Goal: Task Accomplishment & Management: Complete application form

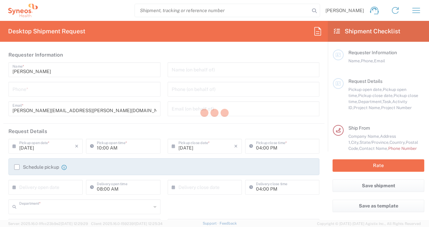
type input "8545"
type input "North Carolina"
type input "United States"
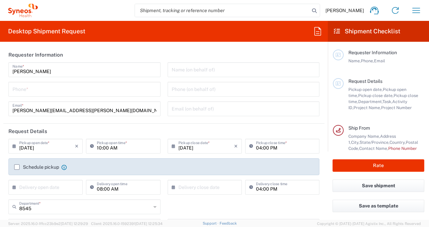
click at [88, 84] on input "tel" at bounding box center [84, 89] width 144 height 12
type input "Syneos Health, LLC-Morrisville NC US"
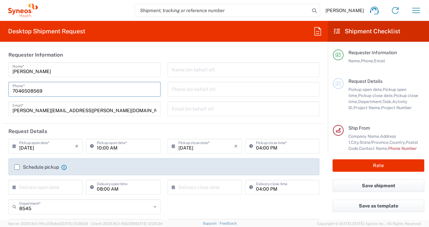
scroll to position [27, 0]
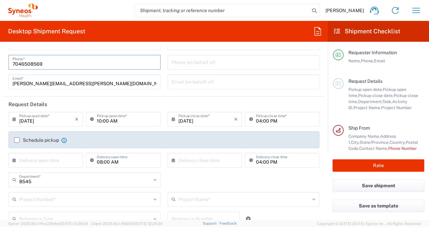
type input "7046508569"
click at [172, 120] on icon at bounding box center [175, 119] width 7 height 11
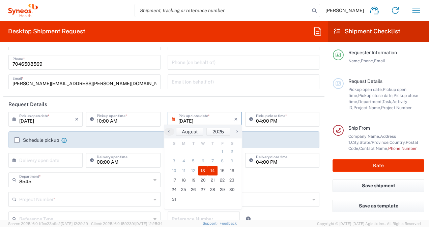
click at [212, 172] on span "14" at bounding box center [213, 170] width 10 height 9
type input "08/14/2025"
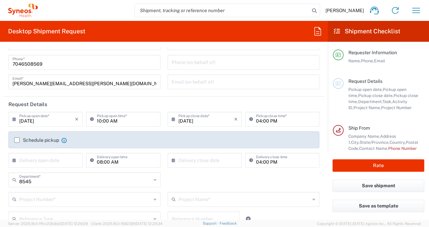
click at [13, 161] on icon at bounding box center [15, 160] width 7 height 11
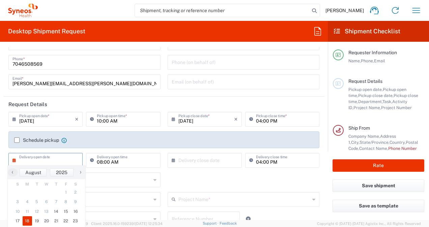
click at [29, 222] on span "18" at bounding box center [28, 221] width 10 height 9
type input "08/18/2025"
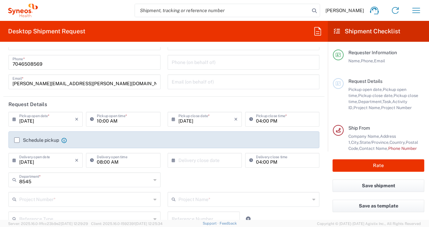
click at [172, 161] on icon at bounding box center [175, 160] width 7 height 11
click at [192, 218] on span "19" at bounding box center [194, 221] width 10 height 9
type input "08/19/2025"
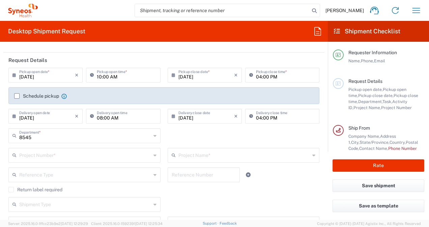
scroll to position [72, 0]
click at [42, 138] on input "text" at bounding box center [85, 135] width 132 height 12
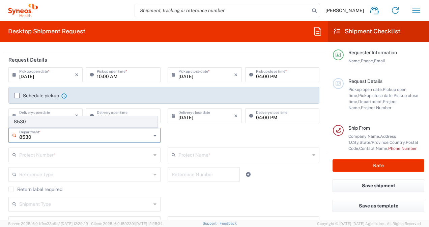
type input "8530"
click at [29, 122] on span "8530" at bounding box center [83, 122] width 148 height 10
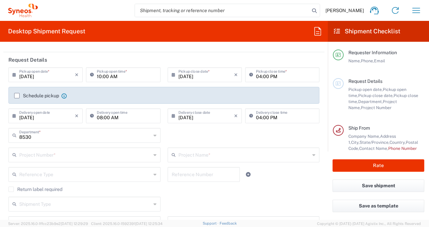
click at [43, 161] on div "Project Number *" at bounding box center [84, 155] width 152 height 15
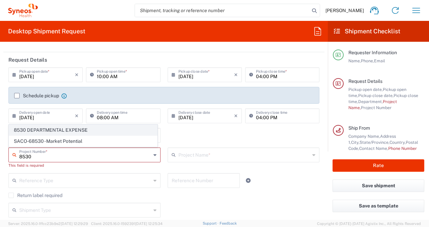
click at [23, 128] on span "8530 DEPARTMENTAL EXPENSE" at bounding box center [83, 130] width 148 height 10
type input "8530 DEPARTMENTAL EXPENSE"
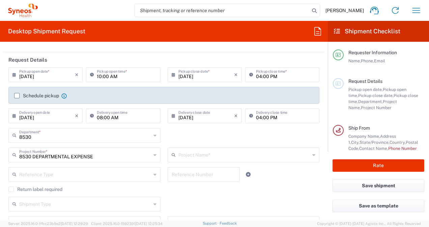
type input "8530 DEPARTMENTAL EXPENSE"
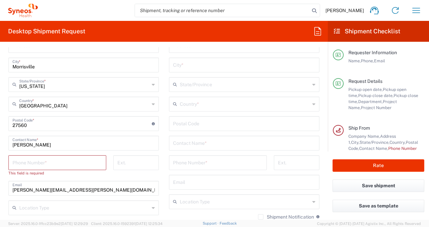
scroll to position [348, 0]
click at [64, 163] on input "tel" at bounding box center [57, 162] width 90 height 12
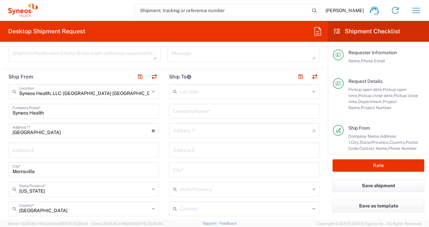
scroll to position [236, 0]
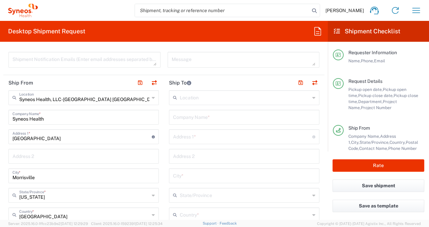
type input "7046508569"
click at [185, 119] on input "text" at bounding box center [244, 117] width 142 height 12
paste input "Revenu Québec"
click at [187, 119] on input "Revenu Québec" at bounding box center [244, 117] width 142 height 12
click at [188, 119] on input "Revenu Québec" at bounding box center [244, 117] width 142 height 12
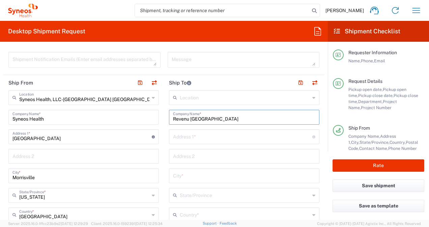
click at [223, 117] on input "Revenu Québec" at bounding box center [244, 117] width 142 height 12
type input "Revenu Québec"
click at [189, 135] on input "text" at bounding box center [242, 137] width 139 height 12
paste input "3800, rue de Marly"
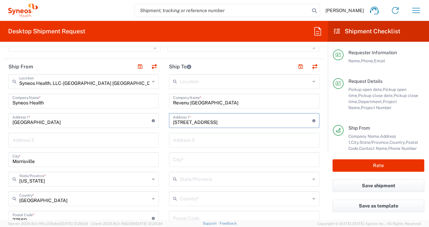
type input "3800, rue de Marly"
click at [197, 199] on input "text" at bounding box center [245, 199] width 130 height 12
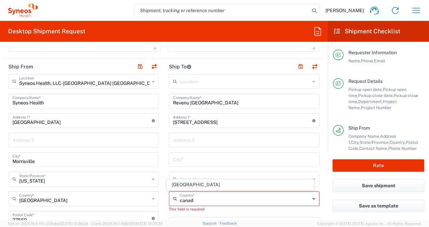
click at [186, 186] on span "Canada" at bounding box center [240, 185] width 146 height 10
type input "Canada"
type input "Sender/Shipper"
type input "Delivery Duty Paid"
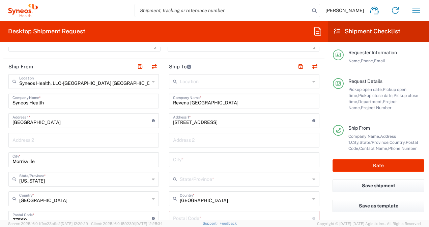
click at [183, 181] on input "text" at bounding box center [245, 179] width 130 height 12
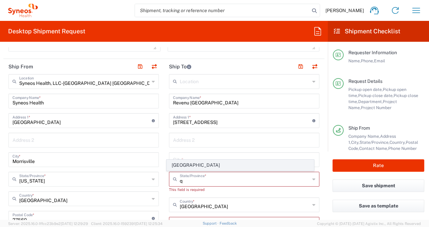
click at [181, 169] on span "Quebec" at bounding box center [240, 165] width 146 height 10
type input "Quebec"
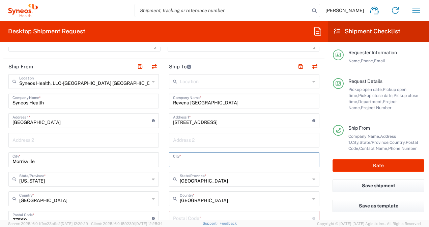
click at [179, 161] on input "text" at bounding box center [244, 160] width 142 height 12
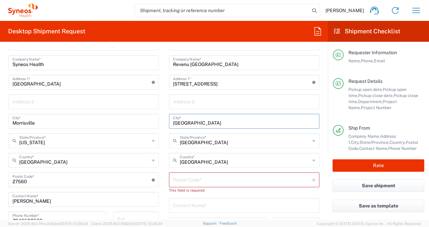
type input "quebec"
click at [190, 178] on input "undefined" at bounding box center [242, 180] width 139 height 12
paste input "G1X 4A5"
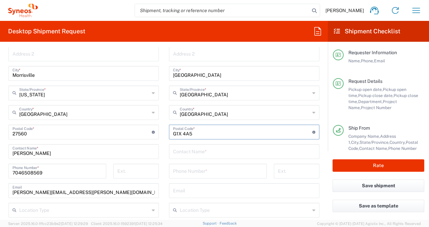
scroll to position [339, 0]
type input "G1X 4A5"
click at [191, 147] on input "text" at bounding box center [244, 151] width 142 height 12
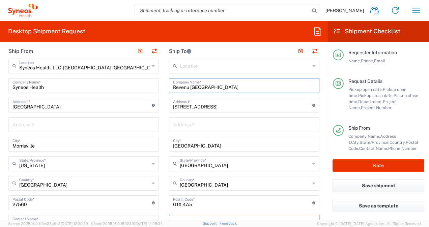
drag, startPoint x: 210, startPoint y: 87, endPoint x: 157, endPoint y: 82, distance: 53.3
click at [157, 82] on div "Ship From Syneos Health, LLC-Morrisville NC US Location Syneos Health, LLC-Morr…" at bounding box center [163, 197] width 321 height 307
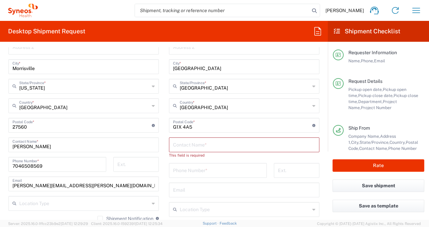
scroll to position [346, 0]
click at [186, 148] on input "text" at bounding box center [244, 145] width 142 height 12
paste input "Revenu Québec"
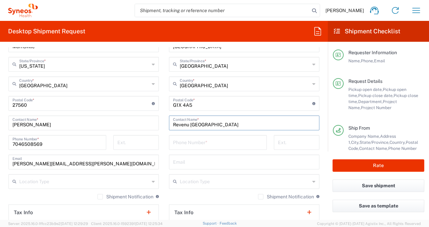
scroll to position [368, 0]
type input "Revenu Québec"
click at [185, 143] on input "tel" at bounding box center [218, 142] width 90 height 12
type input "7046508569"
click at [175, 165] on input "text" at bounding box center [244, 162] width 142 height 12
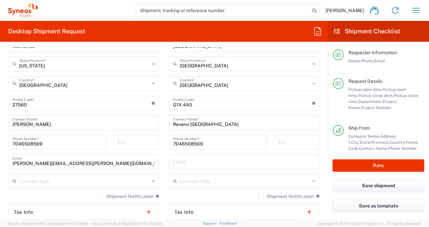
click at [189, 212] on h2 "Tax Info" at bounding box center [183, 212] width 19 height 7
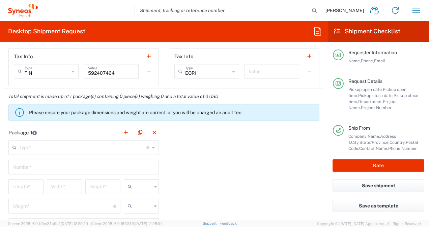
scroll to position [529, 0]
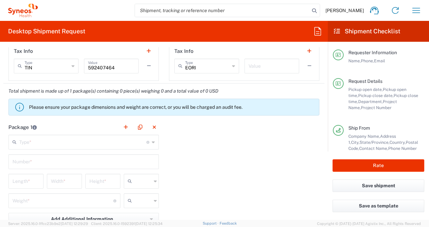
drag, startPoint x: 189, startPoint y: 212, endPoint x: 128, endPoint y: 138, distance: 95.6
click at [128, 138] on input "text" at bounding box center [82, 142] width 127 height 12
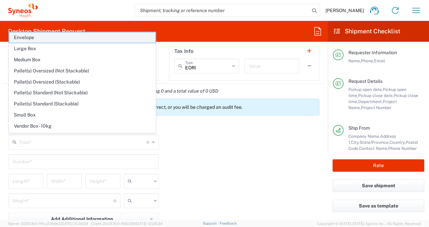
click at [38, 38] on span "Envelope" at bounding box center [82, 37] width 146 height 10
type input "Envelope"
type input "1"
type input "9.5"
type input "12.5"
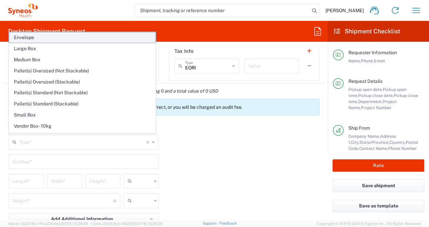
type input "0.25"
type input "in"
type input "0.45"
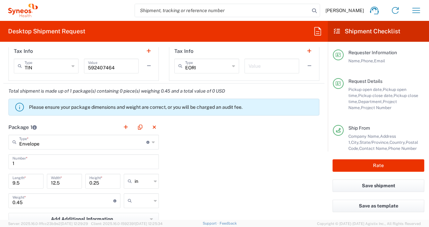
scroll to position [585, 0]
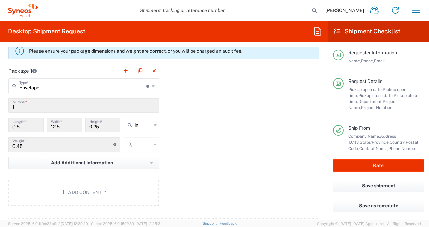
click at [145, 144] on input "text" at bounding box center [143, 144] width 17 height 11
click at [133, 170] on span "lbs" at bounding box center [138, 169] width 33 height 10
type input "lbs"
click at [98, 189] on button "Add Content *" at bounding box center [83, 193] width 150 height 28
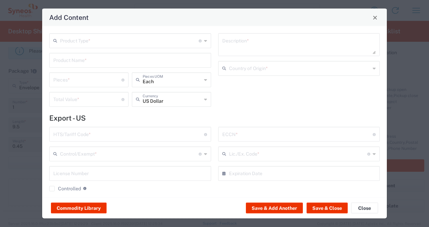
click at [100, 44] on input "text" at bounding box center [129, 40] width 139 height 12
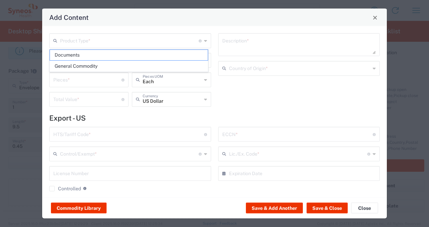
drag, startPoint x: 87, startPoint y: 54, endPoint x: 98, endPoint y: 61, distance: 13.0
click at [87, 54] on span "Documents" at bounding box center [129, 55] width 158 height 10
type input "Documents"
type input "1"
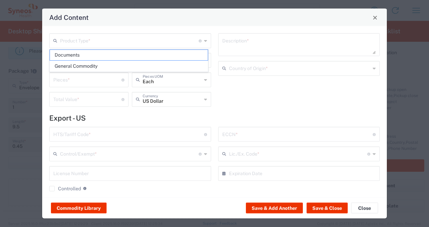
type input "1"
type textarea "Documents"
type input "United States"
type input "0000.00.0000"
type input "FTR Exemption"
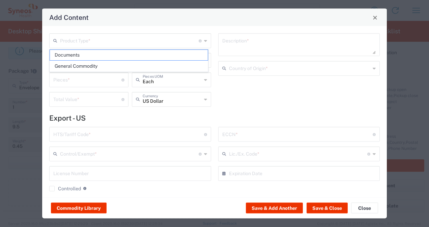
type input "0000"
type input "0000.00.0000"
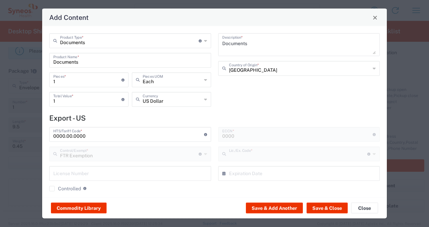
type input "30.36"
click at [320, 208] on button "Save & Close" at bounding box center [327, 208] width 41 height 11
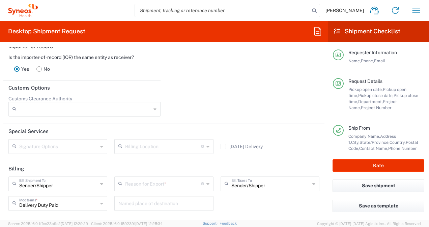
scroll to position [892, 0]
click at [195, 145] on input "text" at bounding box center [163, 146] width 76 height 12
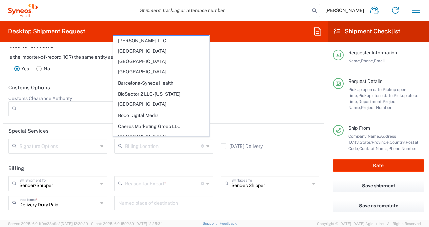
click at [248, 105] on div at bounding box center [243, 108] width 159 height 26
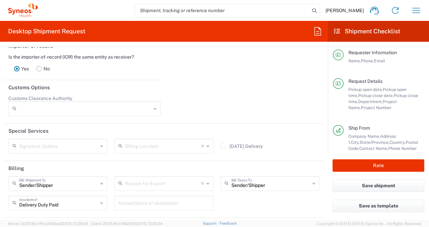
click at [195, 183] on input "text" at bounding box center [163, 183] width 76 height 12
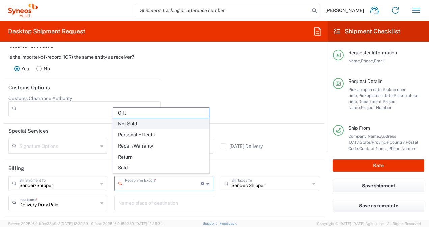
click at [138, 124] on span "Not Sold" at bounding box center [161, 124] width 96 height 10
type input "Not Sold"
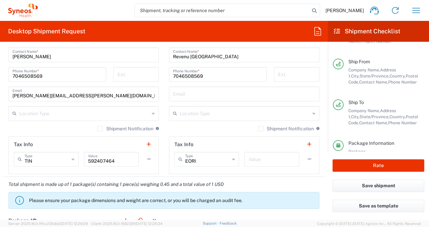
scroll to position [435, 0]
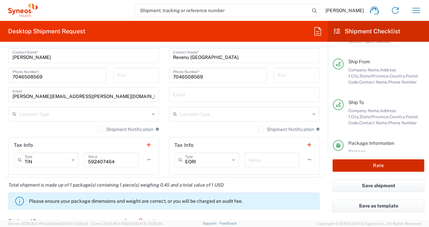
click at [366, 166] on button "Rate" at bounding box center [379, 166] width 92 height 12
type input "8530 DEPARTMENTAL EXPENSE"
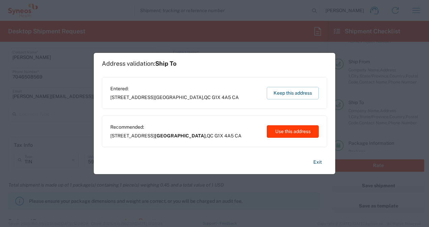
click at [296, 128] on button "Use this address" at bounding box center [293, 132] width 52 height 12
type input "Québec"
type input "Quebec"
type input "Canada"
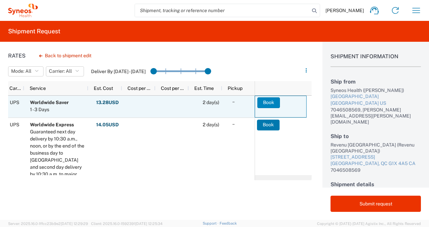
click at [264, 103] on button "Book" at bounding box center [268, 103] width 23 height 11
